Goal: Transaction & Acquisition: Purchase product/service

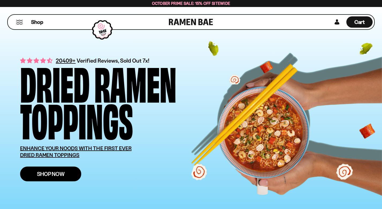
click at [47, 174] on span "Shop Now" at bounding box center [51, 174] width 28 height 6
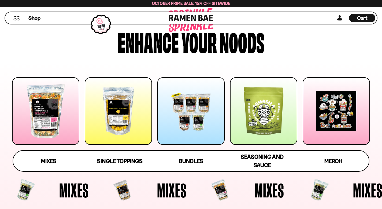
scroll to position [18, 0]
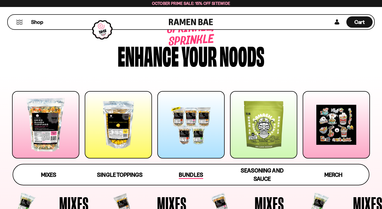
click at [189, 171] on span "Bundles" at bounding box center [191, 175] width 24 height 8
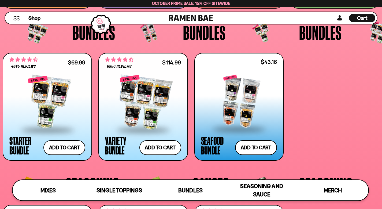
scroll to position [1053, 0]
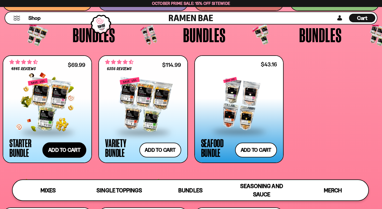
click at [70, 145] on button "Add to cart Add ― Regular price $69.99 Regular price $77.97 USD Sale price $69.…" at bounding box center [64, 150] width 44 height 16
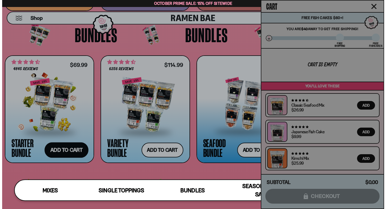
scroll to position [1062, 0]
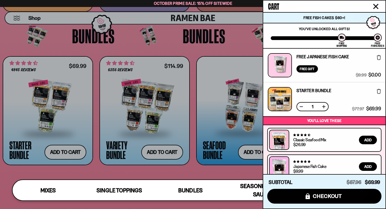
click at [39, 114] on div at bounding box center [193, 104] width 386 height 209
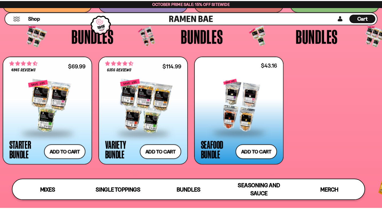
scroll to position [1054, 0]
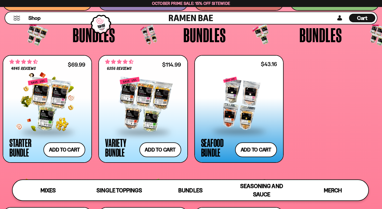
click at [39, 114] on div at bounding box center [47, 105] width 76 height 54
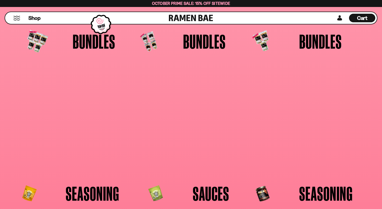
scroll to position [1047, 0]
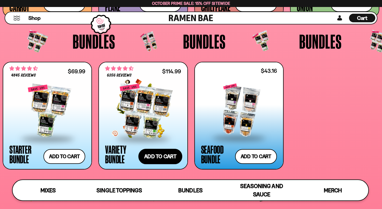
click at [152, 150] on button "Add to cart Add ― Regular price $114.99 Regular price $135.95 USD Sale price $1…" at bounding box center [160, 156] width 44 height 16
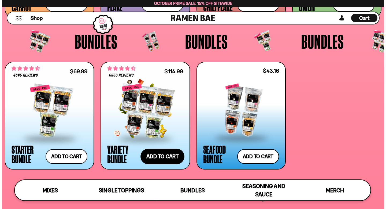
scroll to position [1055, 0]
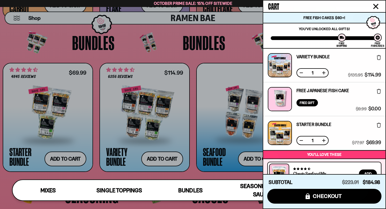
click at [305, 57] on link "Variety Bundle" at bounding box center [313, 56] width 33 height 4
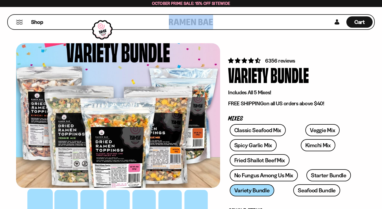
drag, startPoint x: 381, startPoint y: 4, endPoint x: 380, endPoint y: 13, distance: 9.2
click at [380, 7] on div "October Prime Sale: 15% off Sitewide Shop Cart D0381C2F-513E-4F90-8A41-6F0A75DC…" at bounding box center [191, 7] width 382 height 0
drag, startPoint x: 380, startPoint y: 14, endPoint x: 379, endPoint y: 18, distance: 3.8
click at [379, 18] on div "Shop Cart D0381C2F-513E-4F90-8A41-6F0A75DCBAAA" at bounding box center [191, 22] width 382 height 30
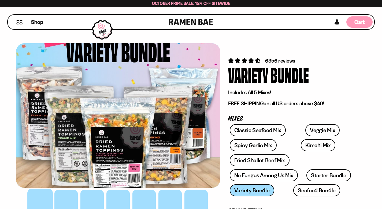
click at [362, 20] on span "Cart" at bounding box center [360, 22] width 10 height 6
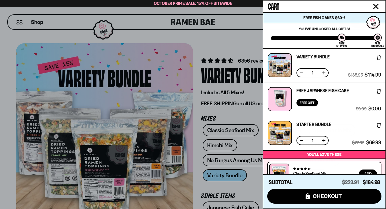
click at [377, 58] on icon at bounding box center [379, 57] width 4 height 5
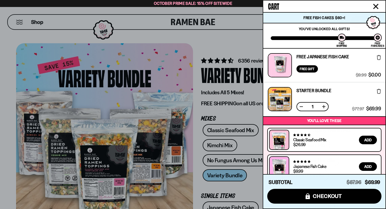
click at [377, 58] on icon at bounding box center [379, 57] width 4 height 5
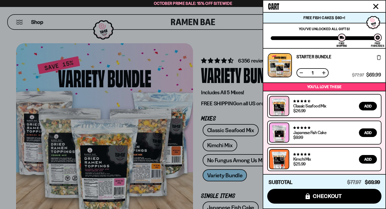
click at [377, 58] on icon at bounding box center [379, 57] width 4 height 5
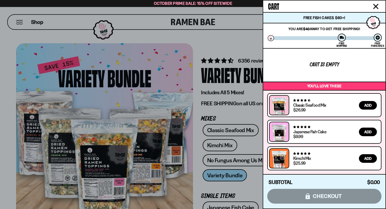
click at [375, 3] on button "Close cart" at bounding box center [376, 6] width 8 height 8
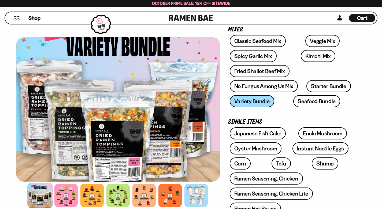
scroll to position [84, 0]
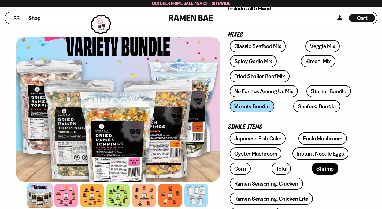
click at [312, 162] on link "Shrimp" at bounding box center [325, 168] width 27 height 12
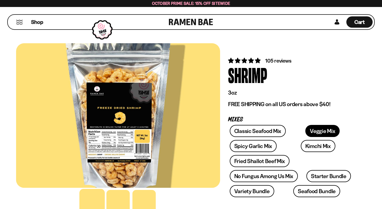
click at [305, 129] on link "Veggie Mix" at bounding box center [322, 131] width 34 height 12
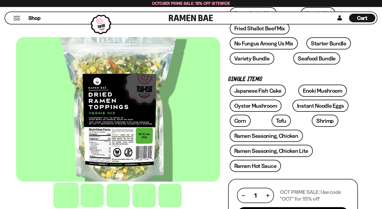
scroll to position [135, 0]
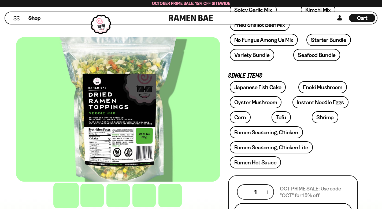
click at [300, 203] on button "Add To Cart - $24.99" at bounding box center [293, 212] width 118 height 18
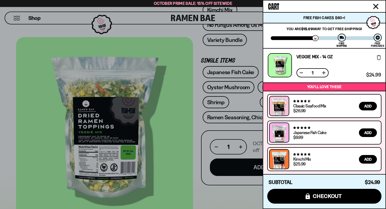
click at [375, 6] on icon "Close cart" at bounding box center [376, 6] width 5 height 5
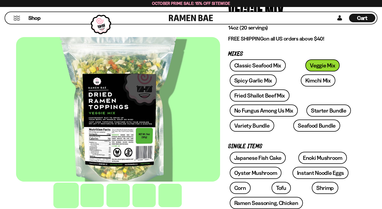
scroll to position [63, 0]
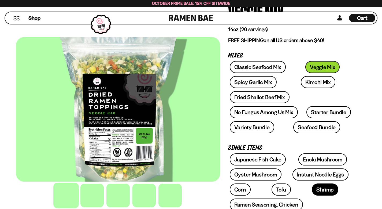
click at [312, 183] on link "Shrimp" at bounding box center [325, 189] width 27 height 12
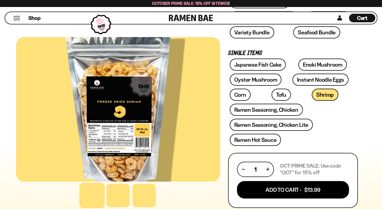
scroll to position [165, 0]
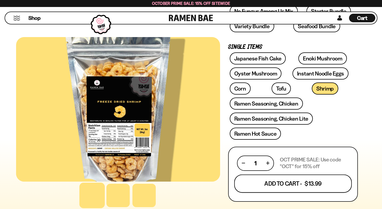
click at [311, 174] on button "Add To Cart - $13.99" at bounding box center [293, 183] width 118 height 18
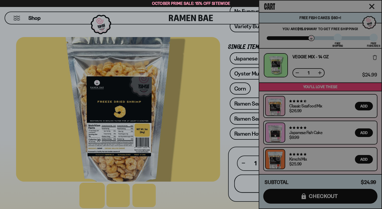
scroll to position [165, 0]
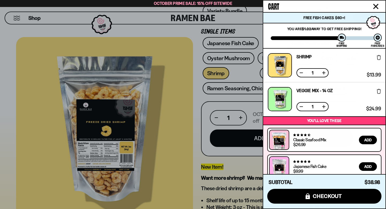
click at [376, 6] on icon "Close cart" at bounding box center [376, 6] width 5 height 5
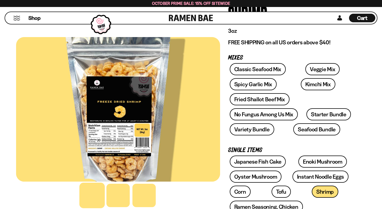
scroll to position [60, 0]
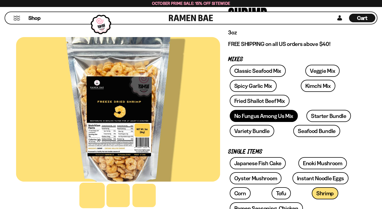
click at [239, 110] on link "No Fungus Among Us Mix" at bounding box center [264, 116] width 68 height 12
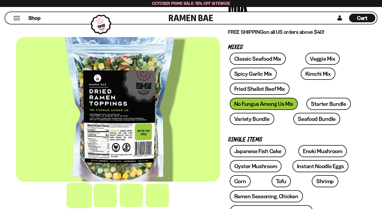
scroll to position [106, 0]
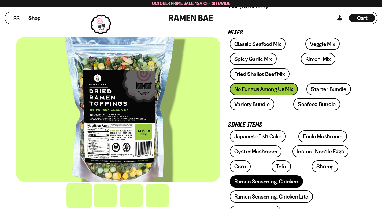
click at [278, 175] on link "Ramen Seasoning, Chicken" at bounding box center [266, 181] width 73 height 12
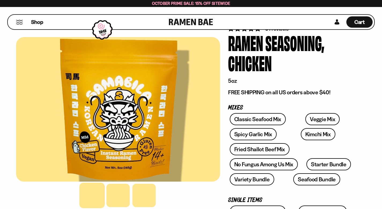
scroll to position [25, 0]
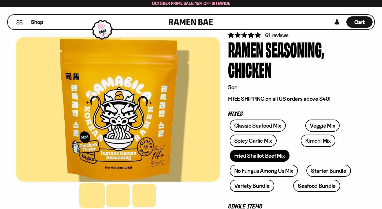
click at [262, 149] on link "Fried Shallot Beef Mix" at bounding box center [260, 155] width 60 height 12
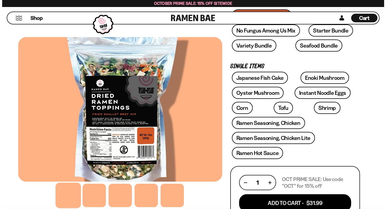
scroll to position [148, 0]
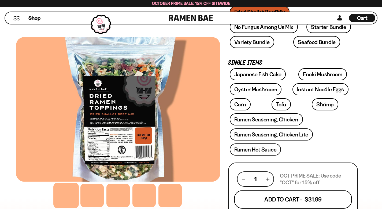
click at [280, 190] on button "Add To Cart - $31.99" at bounding box center [293, 199] width 118 height 18
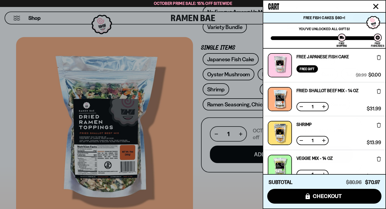
drag, startPoint x: 386, startPoint y: 53, endPoint x: 385, endPoint y: 60, distance: 7.3
click at [382, 60] on div "Cart Free Fish Cakes $60+! You are $-10.97 away to get Free Fishcakes! You've u…" at bounding box center [324, 104] width 123 height 209
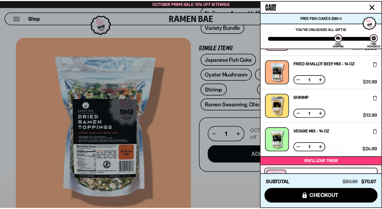
scroll to position [27, 0]
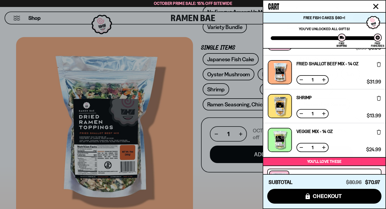
click at [376, 4] on icon "Close cart" at bounding box center [375, 6] width 5 height 5
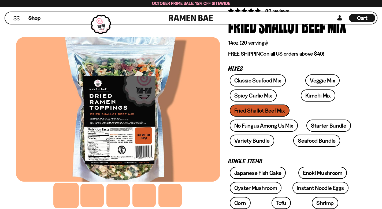
scroll to position [48, 0]
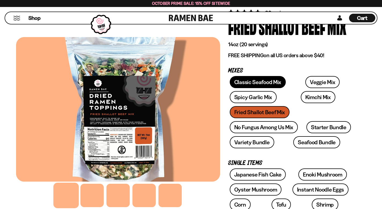
click at [237, 83] on link "Classic Seafood Mix" at bounding box center [258, 82] width 56 height 12
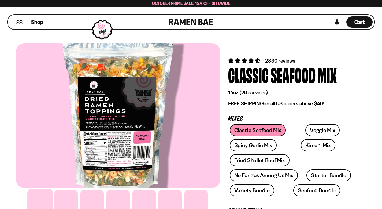
click at [108, 164] on div at bounding box center [118, 115] width 204 height 144
click at [356, 23] on span "Cart" at bounding box center [360, 22] width 10 height 6
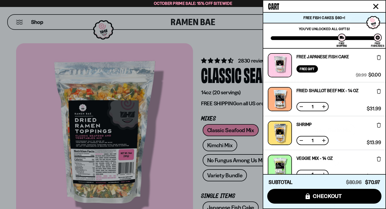
drag, startPoint x: 386, startPoint y: 52, endPoint x: 385, endPoint y: 65, distance: 12.6
click at [382, 65] on div "Cart Free Fish Cakes $60+! You are $-10.97 away to get Free Fishcakes! You've u…" at bounding box center [324, 104] width 123 height 209
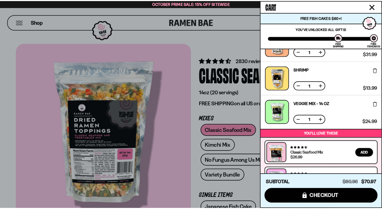
scroll to position [48, 0]
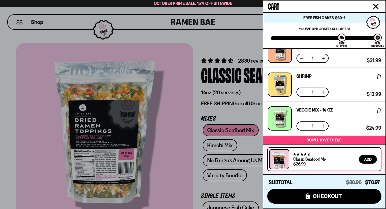
click at [375, 5] on icon "Close cart" at bounding box center [375, 6] width 5 height 5
